Goal: Navigation & Orientation: Find specific page/section

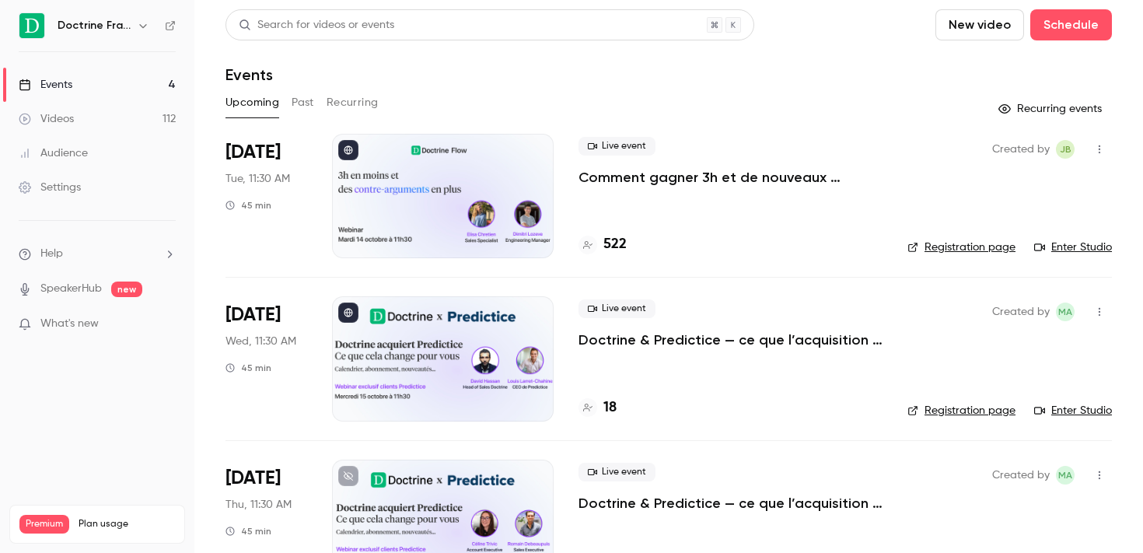
click at [140, 25] on icon "button" at bounding box center [142, 26] width 7 height 4
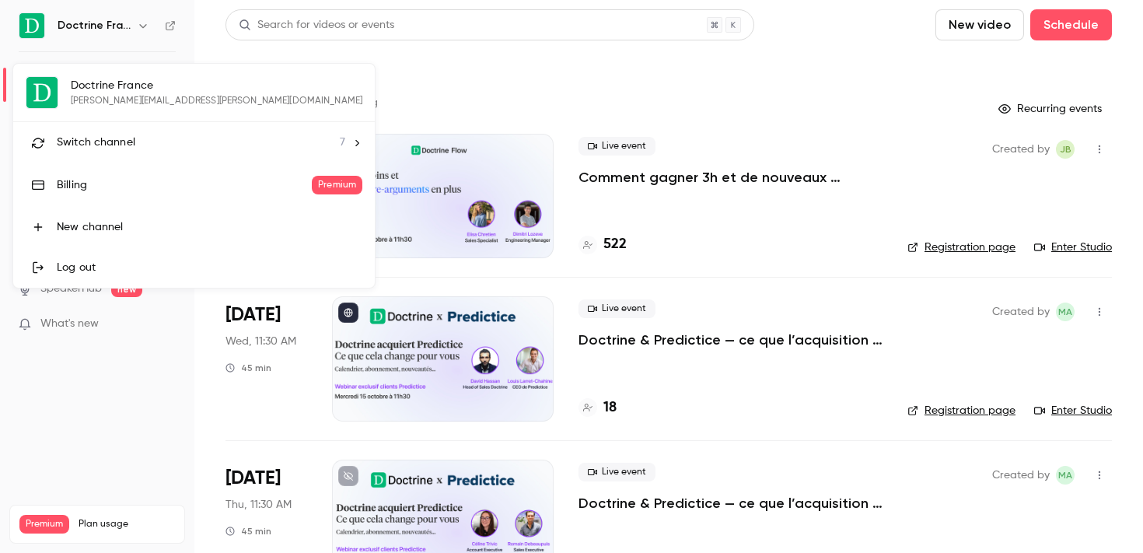
click at [134, 137] on div "Switch channel 7" at bounding box center [201, 143] width 288 height 16
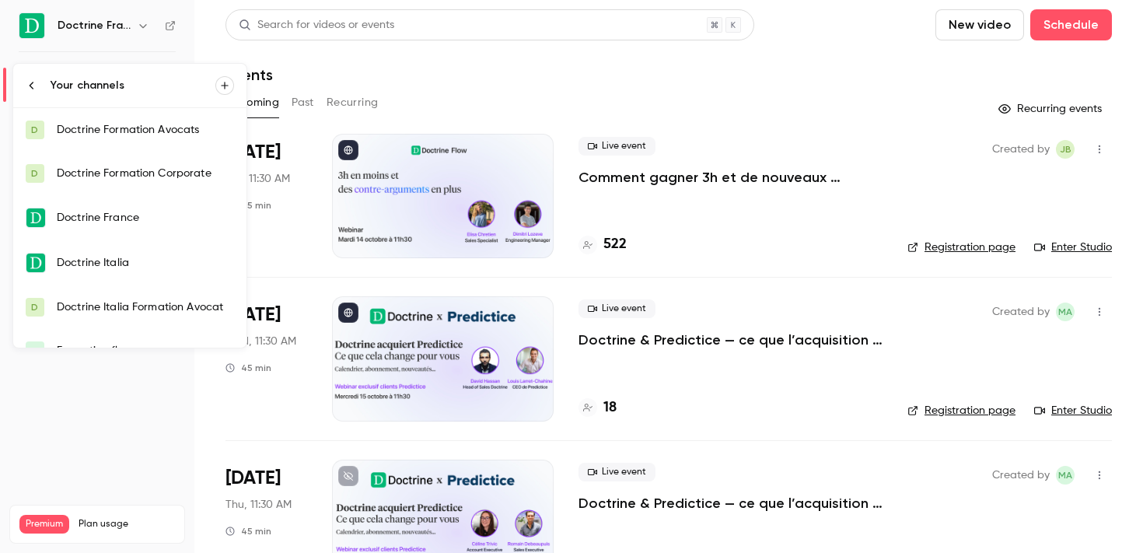
click at [156, 177] on div "Doctrine Formation Corporate" at bounding box center [145, 174] width 177 height 16
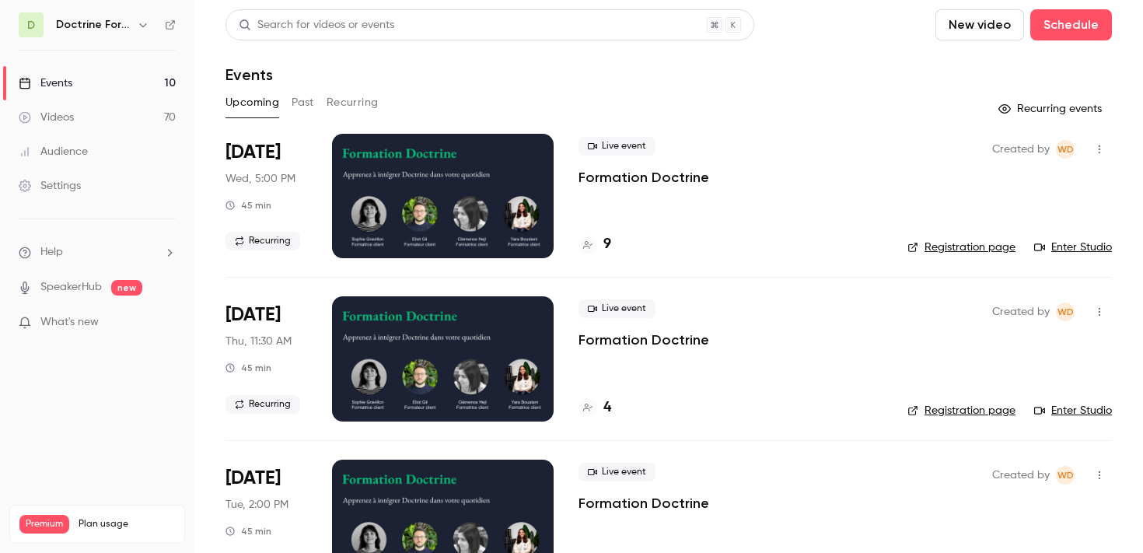
click at [1096, 246] on link "Enter Studio" at bounding box center [1073, 247] width 78 height 16
